Goal: Task Accomplishment & Management: Manage account settings

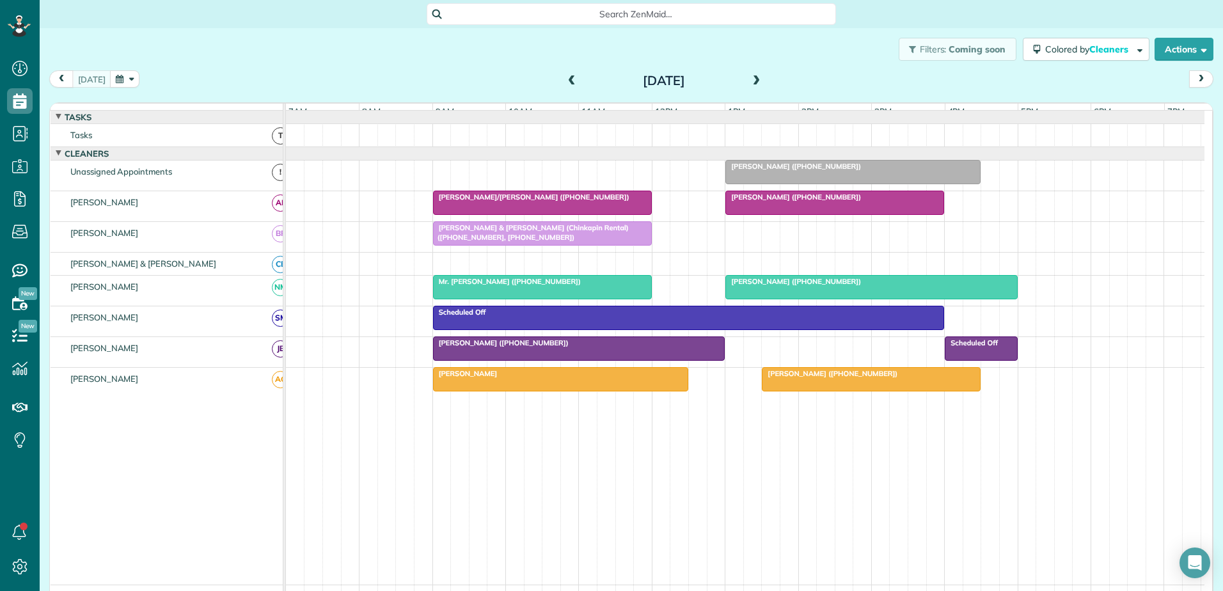
scroll to position [6, 6]
click at [555, 242] on div "[PERSON_NAME] & [PERSON_NAME] (Chinkapin Rental) ([PHONE_NUMBER], [PHONE_NUMBER…" at bounding box center [542, 232] width 211 height 19
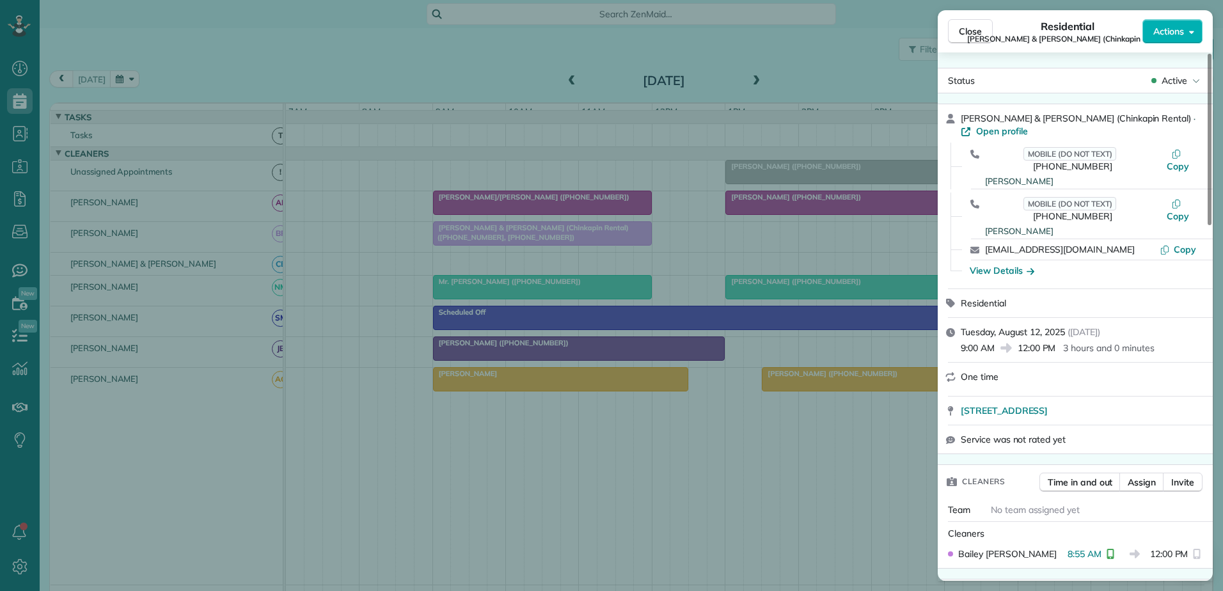
click at [555, 247] on div "Close Residential [PERSON_NAME] & [PERSON_NAME] (Chinkapin Rental) Actions Stat…" at bounding box center [611, 295] width 1223 height 591
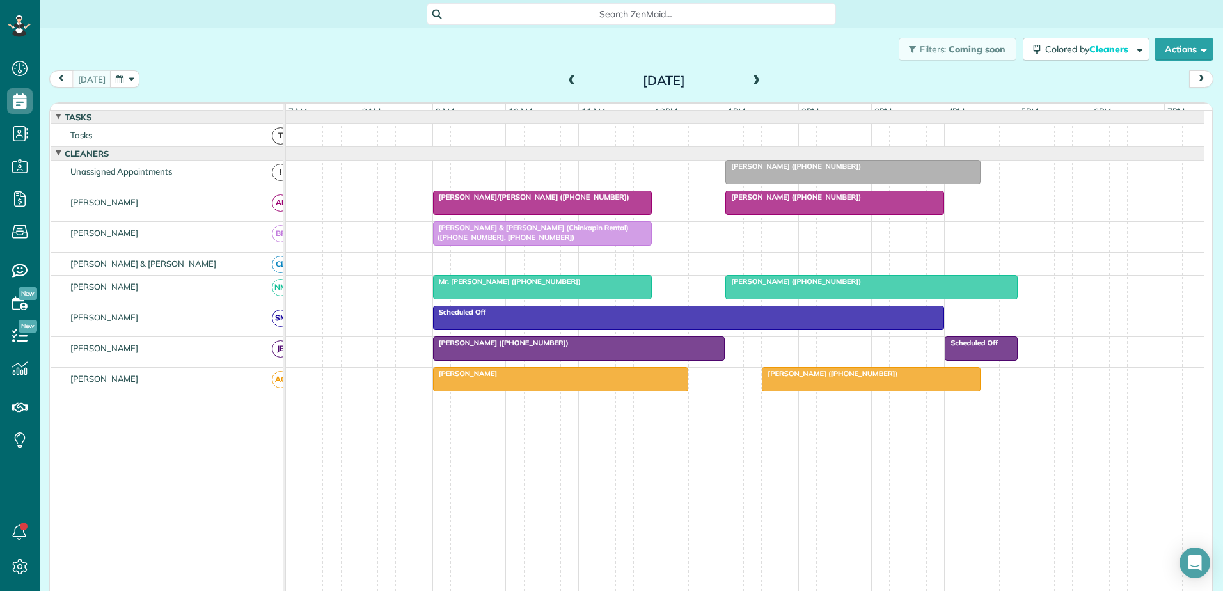
click at [750, 82] on span at bounding box center [757, 81] width 14 height 12
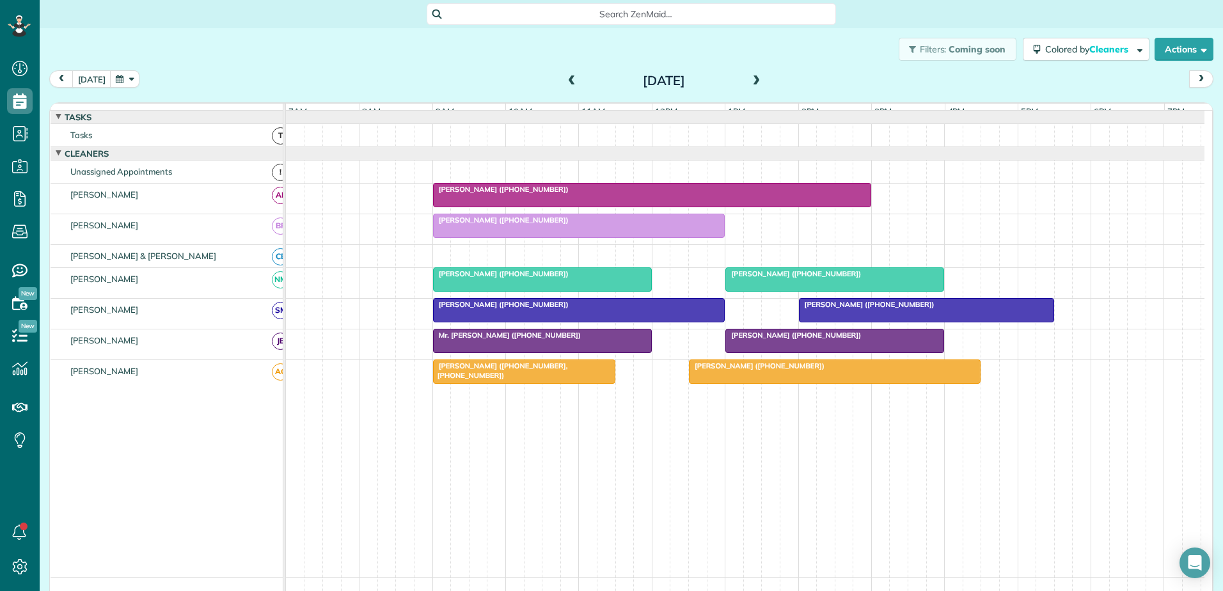
click at [750, 81] on span at bounding box center [757, 81] width 14 height 12
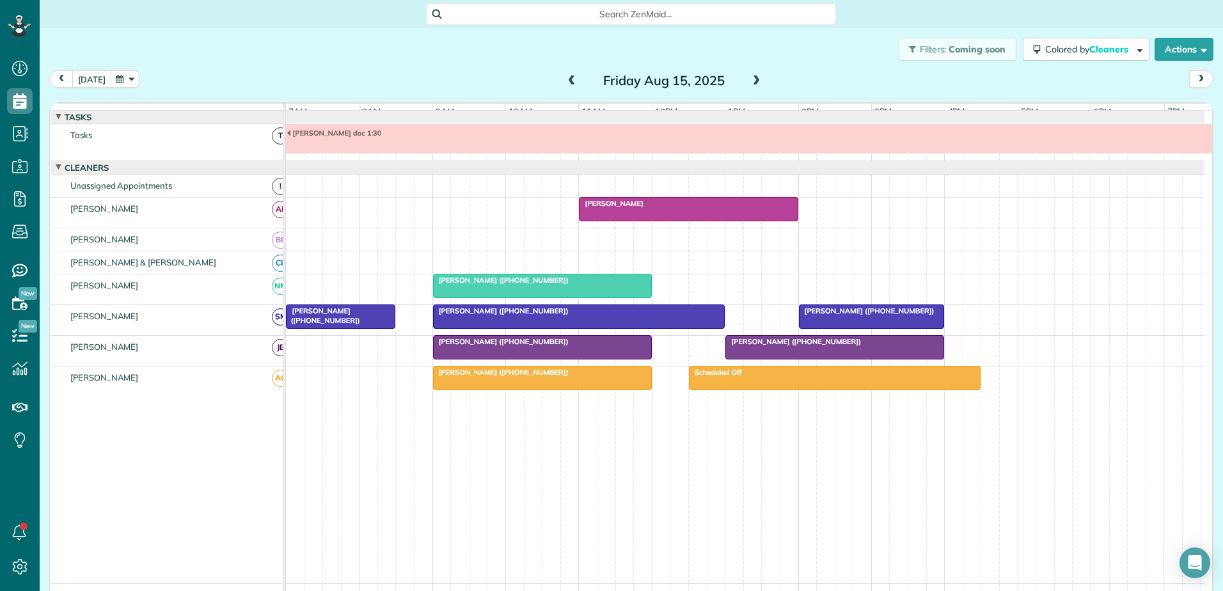
click at [80, 77] on button "[DATE]" at bounding box center [91, 78] width 39 height 17
